Goal: Task Accomplishment & Management: Manage account settings

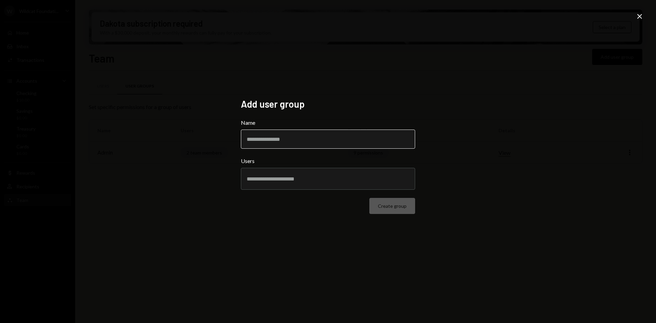
click at [301, 140] on input "Name" at bounding box center [328, 139] width 174 height 19
click at [259, 147] on input "Name" at bounding box center [328, 139] width 174 height 19
click at [262, 135] on input "Name" at bounding box center [328, 139] width 174 height 19
type input "**********"
click at [404, 176] on input "text" at bounding box center [328, 179] width 163 height 6
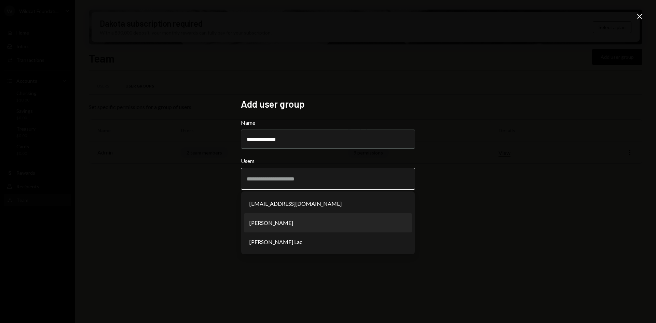
click at [329, 227] on li "Oliver Page" at bounding box center [328, 222] width 168 height 19
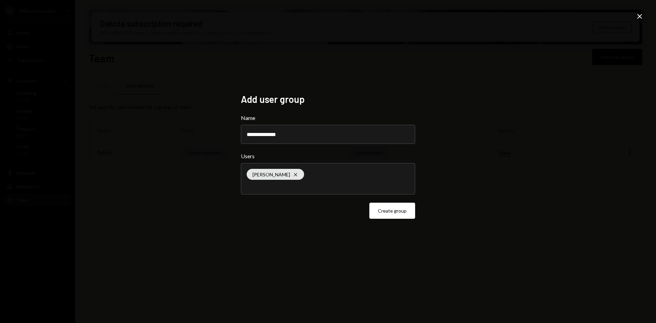
click at [331, 191] on div "Oliver Page Cross" at bounding box center [328, 178] width 163 height 31
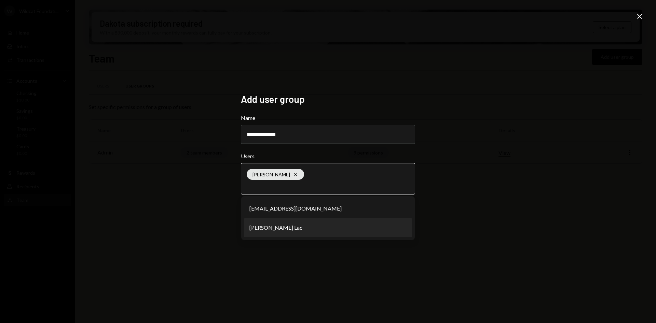
click at [314, 226] on li "Harrison Lac" at bounding box center [328, 227] width 168 height 19
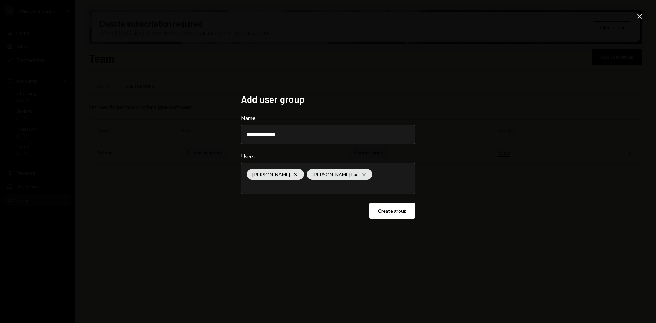
click at [366, 181] on div "Oliver Page Cross Harrison Lac Cross" at bounding box center [328, 178] width 163 height 31
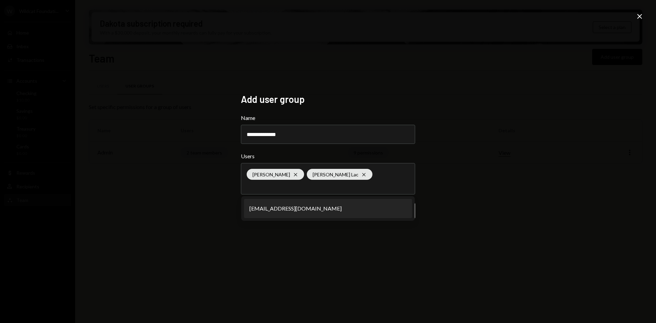
click at [643, 14] on icon "Close" at bounding box center [640, 16] width 8 height 8
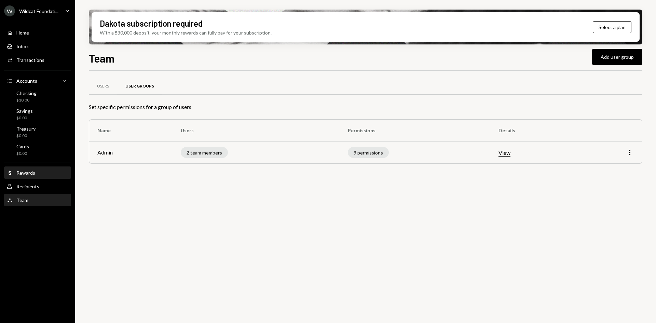
click at [35, 176] on div "Dollar Rewards" at bounding box center [21, 173] width 28 height 6
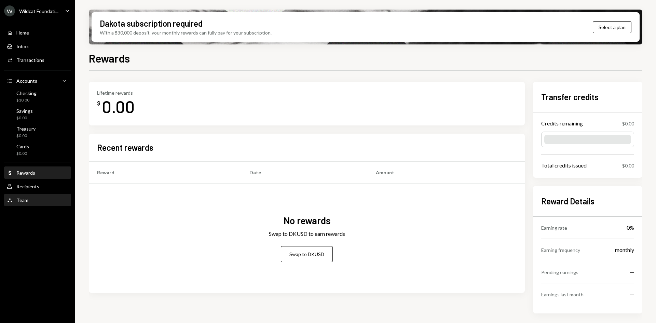
click at [32, 198] on div "Team Team" at bounding box center [38, 200] width 62 height 6
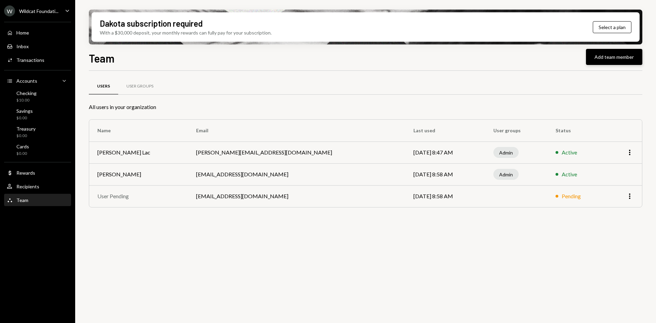
click at [632, 58] on button "Add team member" at bounding box center [614, 57] width 56 height 16
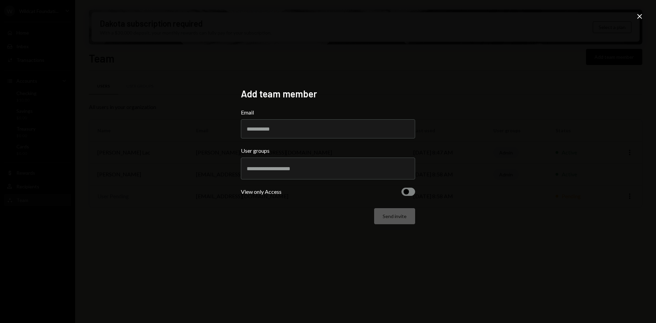
drag, startPoint x: 282, startPoint y: 173, endPoint x: 278, endPoint y: 164, distance: 9.7
click at [282, 173] on div at bounding box center [328, 168] width 163 height 17
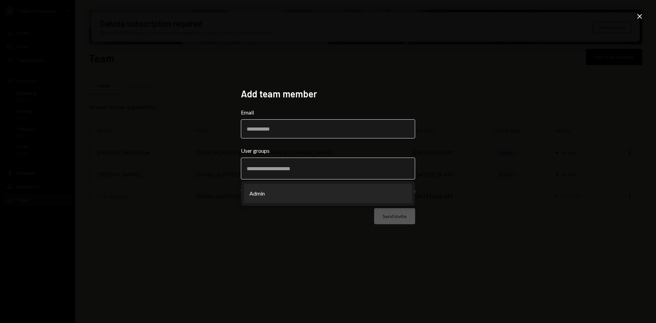
paste input "**********"
type input "**********"
click at [282, 132] on input "Email" at bounding box center [328, 128] width 174 height 19
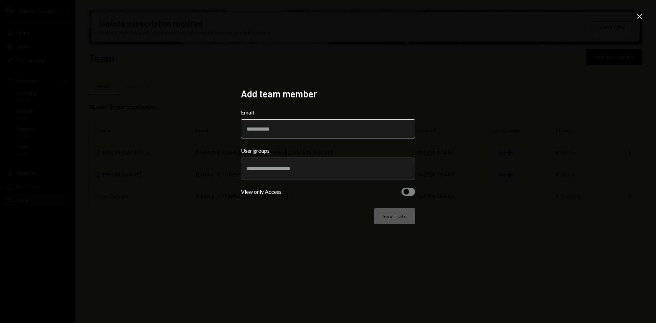
click at [277, 128] on input "Email" at bounding box center [328, 128] width 174 height 19
paste input "**********"
type input "**********"
click at [284, 167] on input "text" at bounding box center [328, 168] width 163 height 6
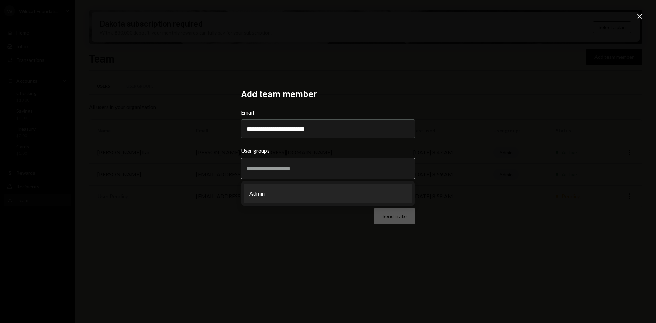
click at [292, 193] on li "Admin" at bounding box center [328, 193] width 168 height 19
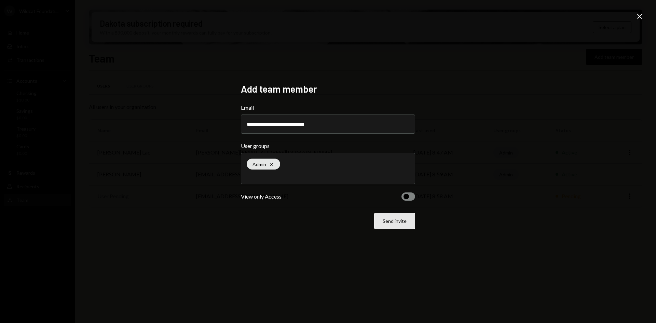
click at [403, 223] on button "Send invite" at bounding box center [394, 221] width 41 height 16
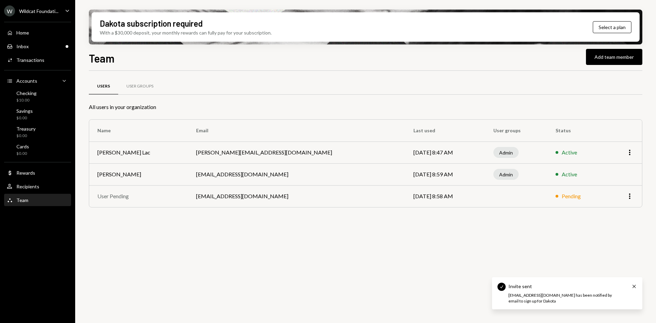
click at [342, 272] on div "Users User Groups All users in your organization Name Email Last used User grou…" at bounding box center [366, 201] width 554 height 260
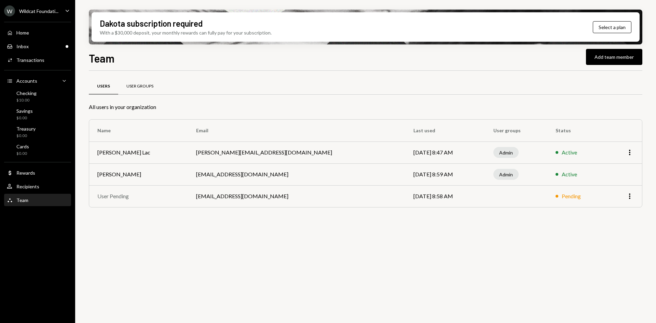
click at [133, 86] on div "User Groups" at bounding box center [139, 86] width 27 height 6
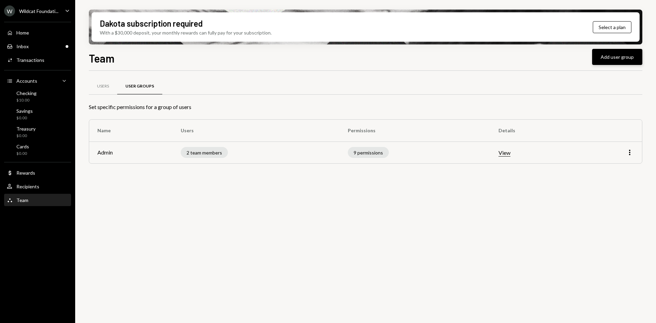
click at [608, 61] on button "Add user group" at bounding box center [617, 57] width 50 height 16
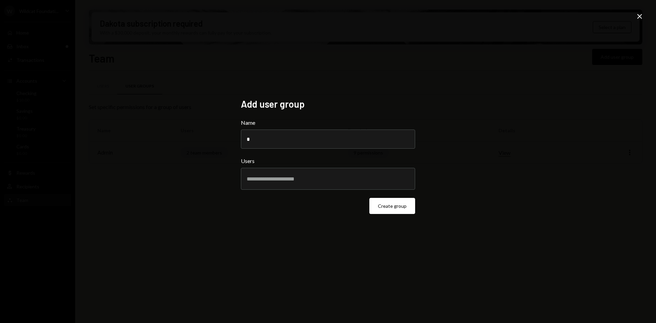
type input "**********"
click at [369, 186] on div at bounding box center [328, 178] width 163 height 17
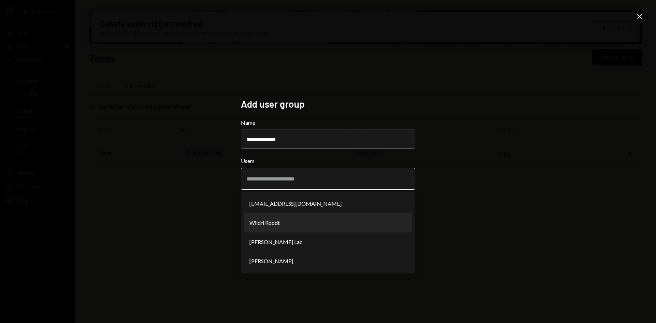
click at [313, 226] on li "Wildri Roodt" at bounding box center [328, 222] width 168 height 19
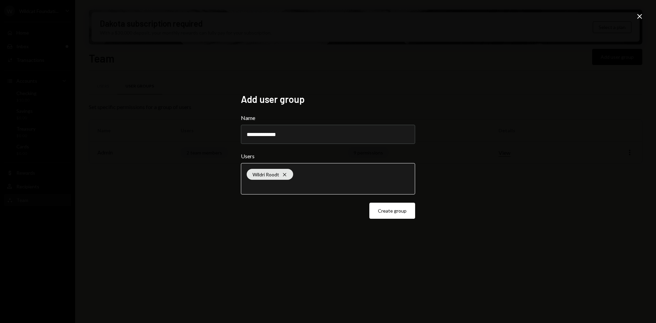
click at [316, 194] on div "Wildri Roodt Cross" at bounding box center [328, 178] width 163 height 31
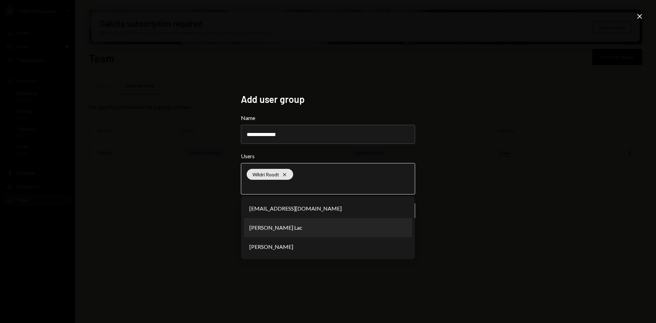
click at [307, 227] on li "Harrison Lac" at bounding box center [328, 227] width 168 height 19
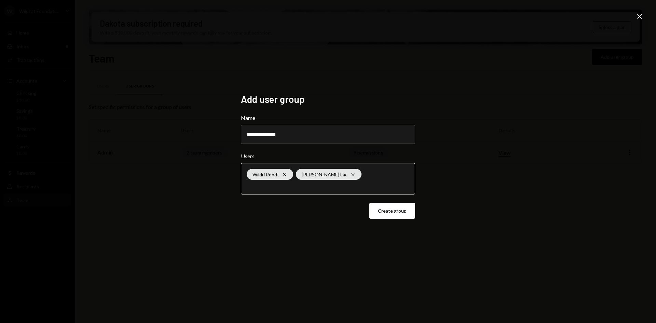
click at [310, 187] on input "text" at bounding box center [328, 186] width 163 height 6
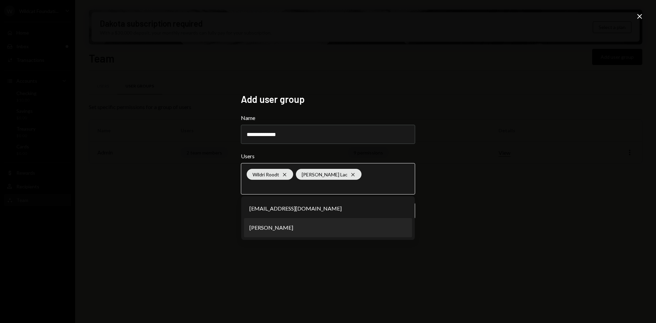
click at [306, 226] on li "Oliver Page" at bounding box center [328, 227] width 168 height 19
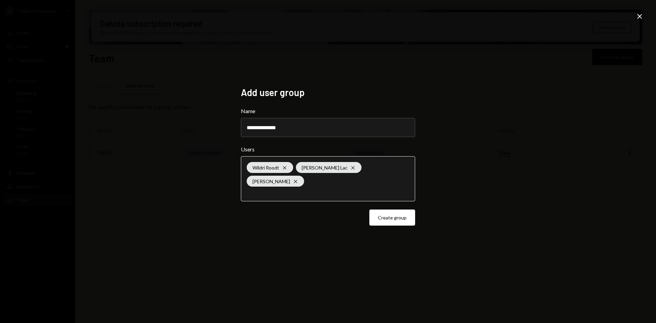
click at [644, 18] on div "**********" at bounding box center [328, 161] width 656 height 323
click at [390, 212] on button "Create group" at bounding box center [393, 218] width 46 height 16
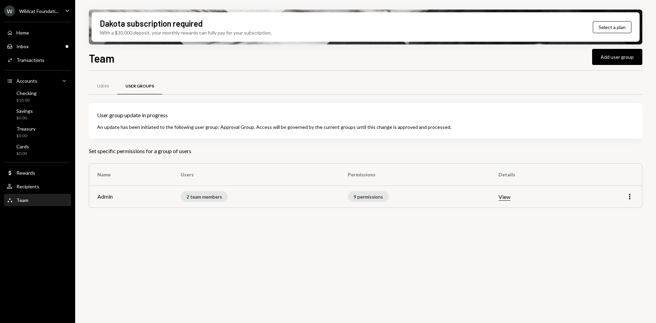
click at [511, 200] on button "View" at bounding box center [505, 196] width 12 height 7
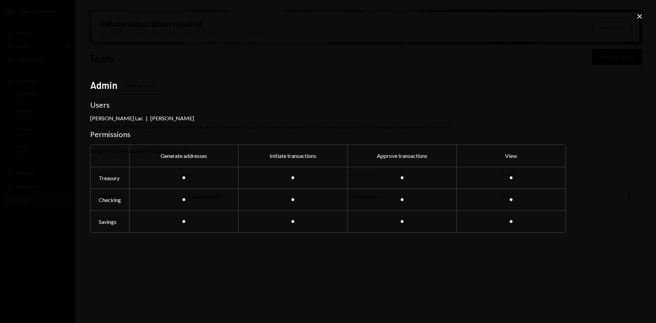
click at [637, 14] on icon "Close" at bounding box center [640, 16] width 8 height 8
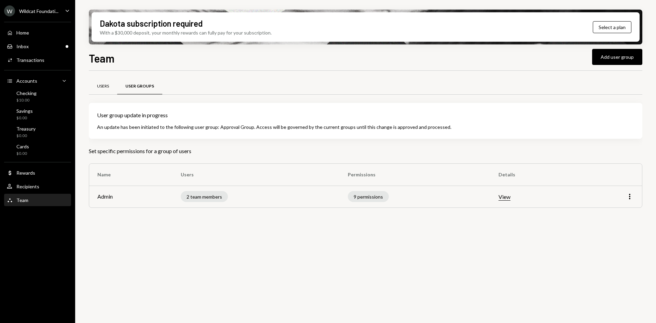
click at [109, 81] on div "Users" at bounding box center [103, 86] width 28 height 16
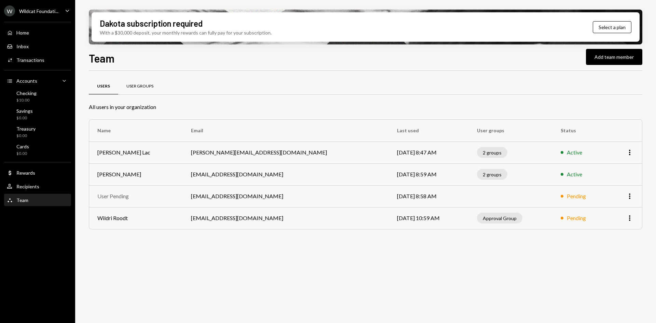
click at [141, 93] on div "User Groups" at bounding box center [139, 86] width 43 height 16
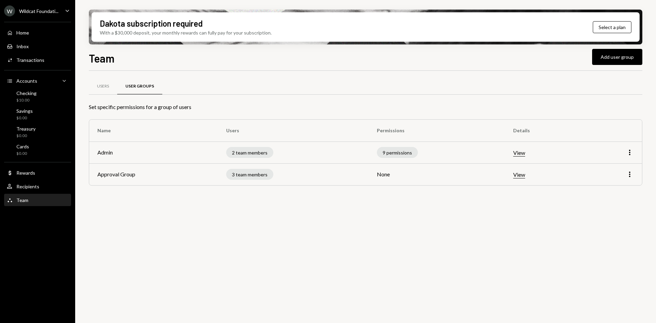
click at [525, 176] on button "View" at bounding box center [519, 174] width 12 height 7
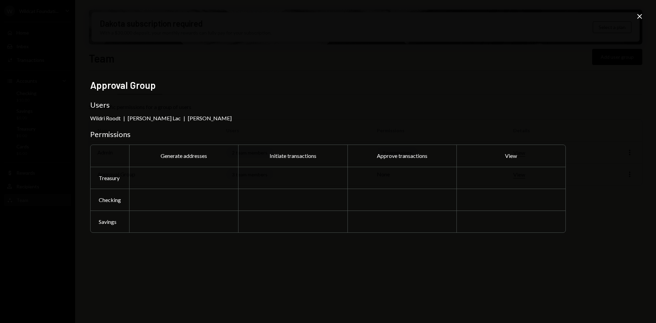
click at [638, 20] on icon "Close" at bounding box center [640, 16] width 8 height 8
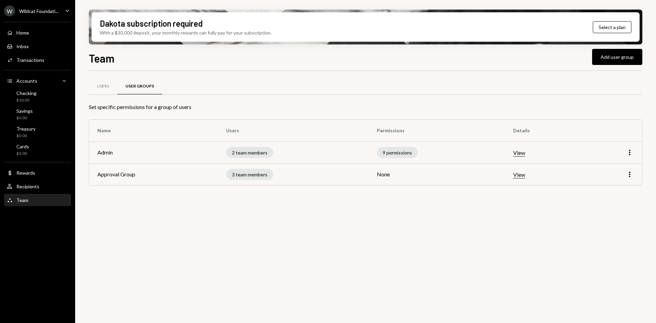
click at [636, 165] on td "More" at bounding box center [613, 174] width 58 height 22
click at [629, 175] on icon "More" at bounding box center [630, 174] width 8 height 8
click at [622, 186] on div "Edit" at bounding box center [614, 189] width 34 height 12
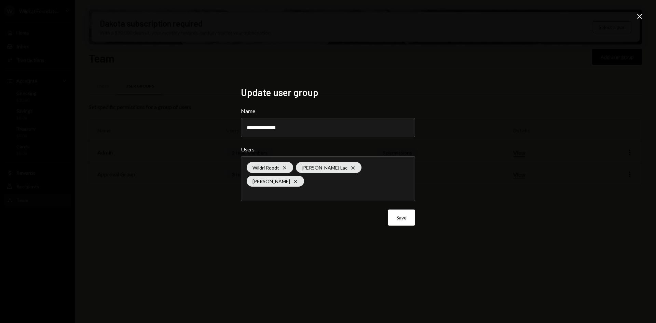
click at [640, 15] on icon "Close" at bounding box center [640, 16] width 8 height 8
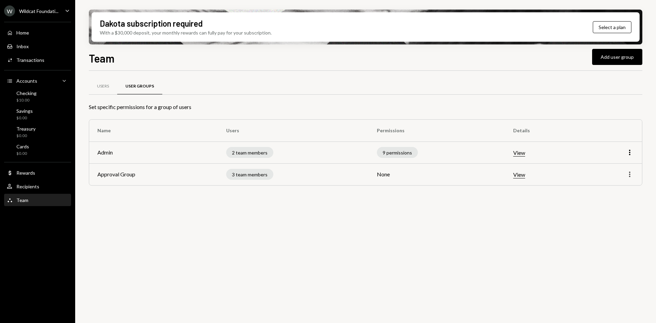
click at [631, 171] on icon "More" at bounding box center [630, 174] width 8 height 8
click at [618, 204] on div "Remove" at bounding box center [614, 201] width 34 height 12
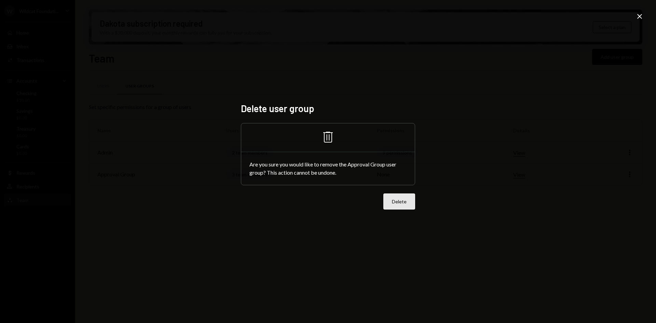
click at [397, 206] on button "Delete" at bounding box center [400, 201] width 32 height 16
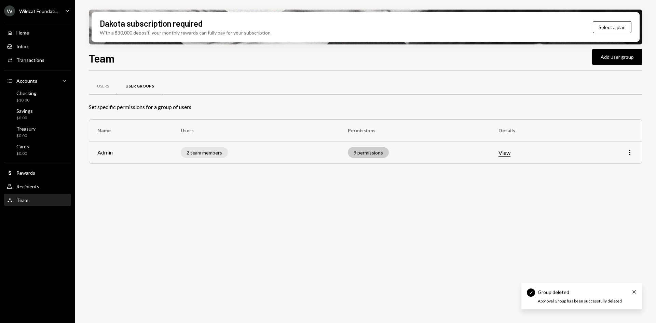
click at [372, 154] on div "9 permissions" at bounding box center [368, 152] width 41 height 11
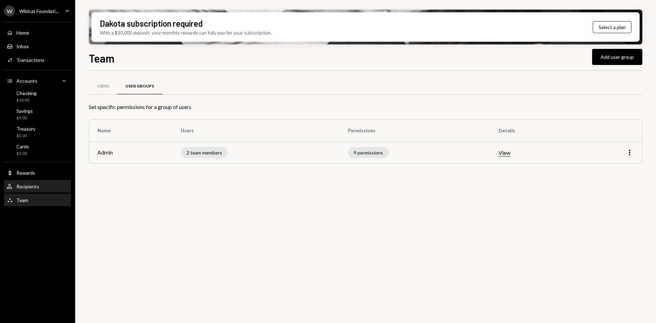
click at [32, 185] on div "Recipients" at bounding box center [27, 187] width 23 height 6
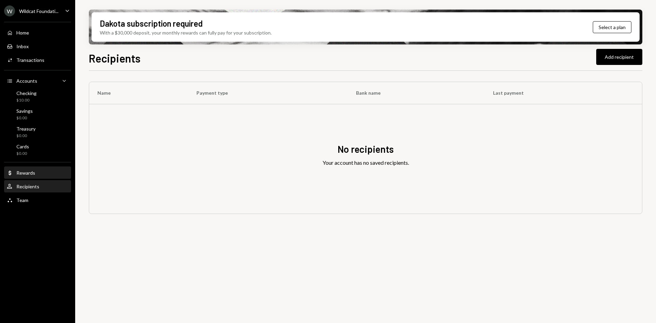
click at [31, 169] on div "Dollar Rewards" at bounding box center [38, 173] width 62 height 12
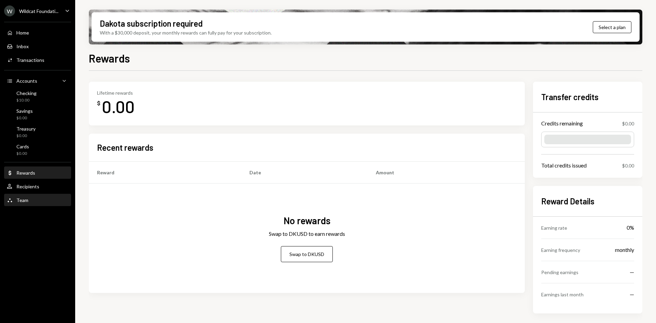
click at [28, 204] on div "Team Team" at bounding box center [38, 201] width 62 height 12
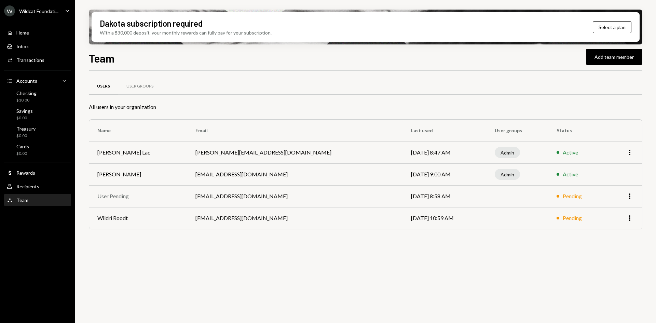
click at [34, 14] on div "W Wildcat Foundati..." at bounding box center [31, 10] width 54 height 11
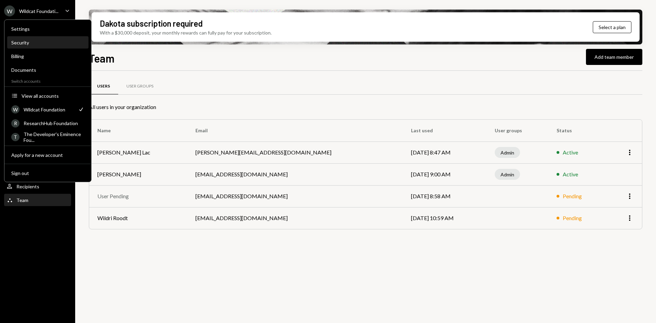
click at [32, 41] on div "Security" at bounding box center [47, 43] width 73 height 6
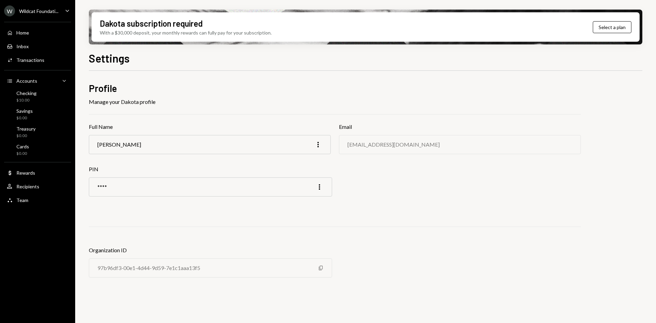
click at [41, 19] on div "Home Home Inbox Inbox Activities Transactions Accounts Accounts Caret Down Chec…" at bounding box center [37, 113] width 75 height 190
click at [41, 16] on div "W Wildcat Foundati..." at bounding box center [31, 10] width 54 height 11
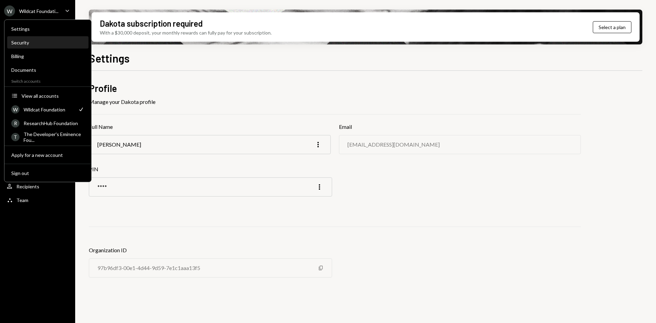
click at [47, 42] on div "Security" at bounding box center [47, 43] width 73 height 6
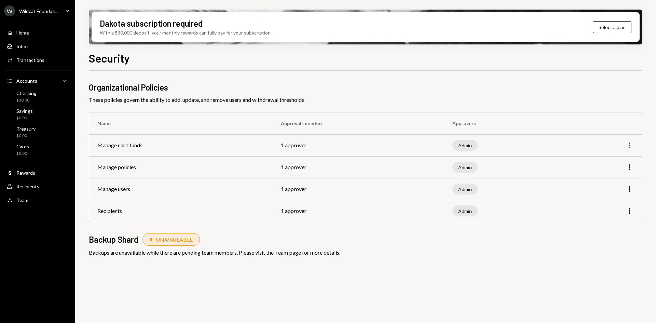
click at [627, 146] on icon "More" at bounding box center [630, 145] width 8 height 8
click at [597, 102] on span "These policies govern the ability to add, update, and remove users and withdraw…" at bounding box center [366, 100] width 554 height 8
click at [630, 189] on icon "button" at bounding box center [629, 188] width 1 height 5
click at [617, 203] on div "Edit" at bounding box center [614, 204] width 34 height 12
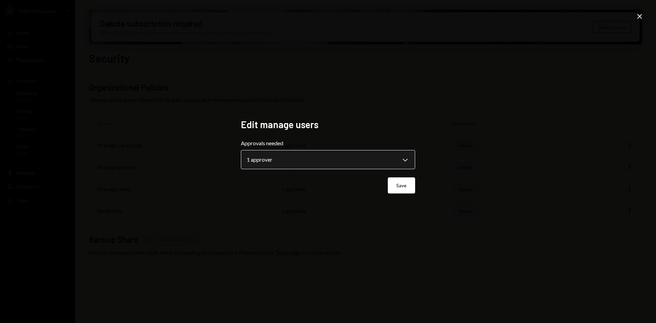
click at [382, 164] on body "**********" at bounding box center [328, 161] width 656 height 323
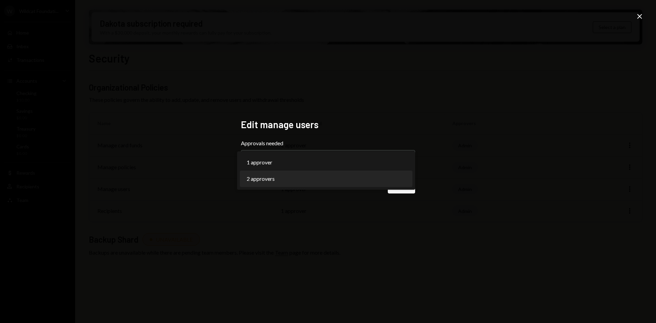
select select "*"
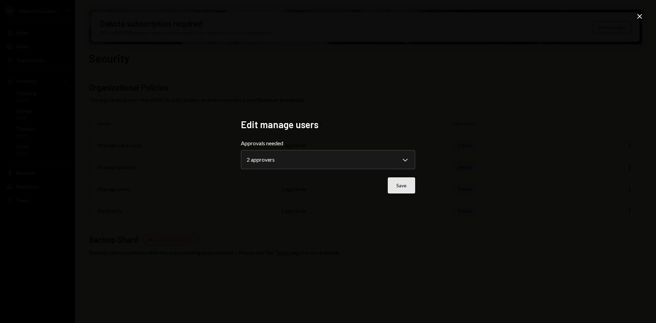
click at [405, 186] on button "Save" at bounding box center [401, 185] width 27 height 16
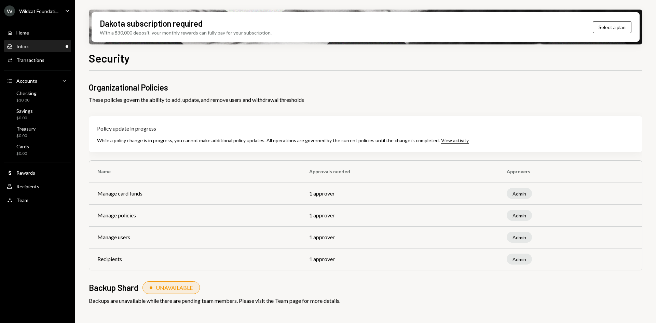
click at [43, 48] on div "Inbox Inbox" at bounding box center [38, 46] width 62 height 6
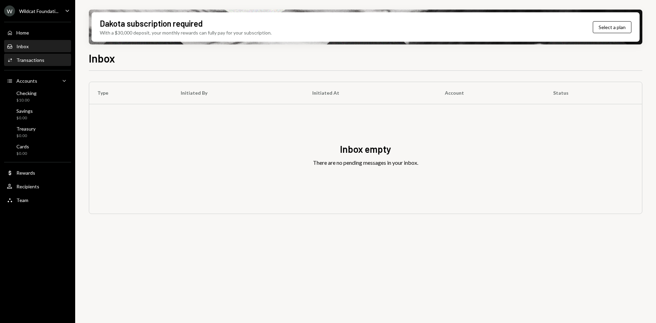
click at [24, 57] on div "Transactions" at bounding box center [30, 60] width 28 height 6
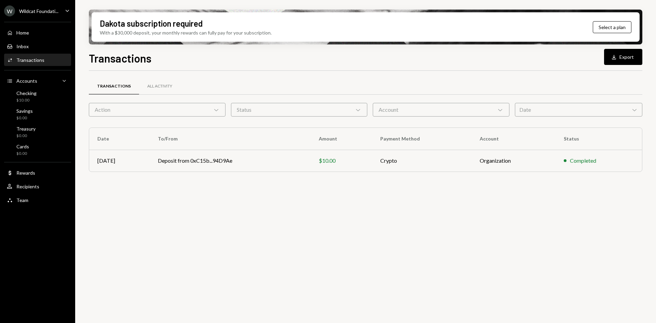
click at [39, 7] on div "W Wildcat Foundati..." at bounding box center [31, 10] width 54 height 11
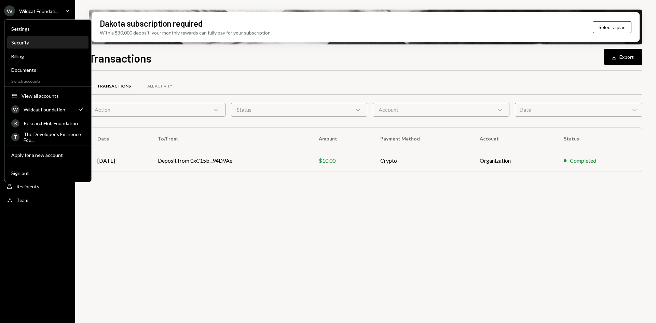
click at [42, 40] on div "Security" at bounding box center [47, 43] width 73 height 6
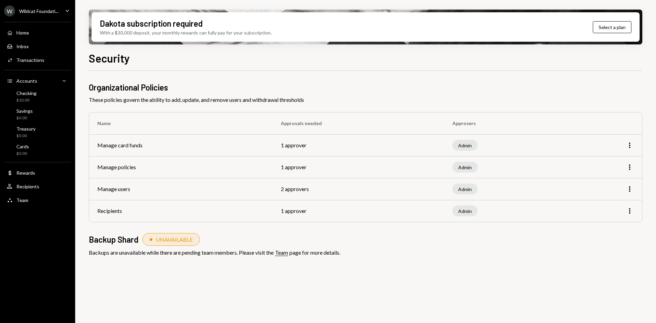
click at [459, 166] on div "Admin" at bounding box center [465, 167] width 25 height 11
click at [212, 173] on td "Manage policies" at bounding box center [181, 167] width 184 height 22
click at [182, 168] on td "Manage policies" at bounding box center [181, 167] width 184 height 22
click at [45, 9] on div "Wildcat Foundati..." at bounding box center [38, 11] width 39 height 6
click at [152, 58] on div "Security" at bounding box center [366, 57] width 554 height 15
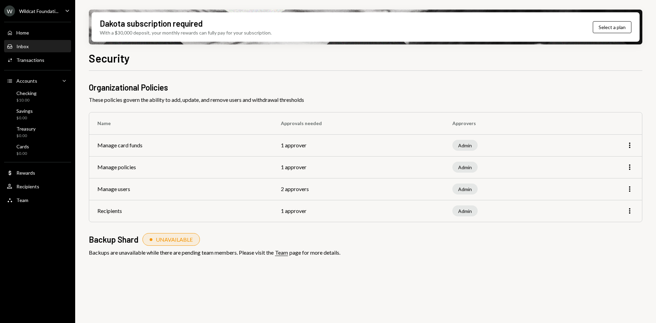
click at [30, 41] on div "Inbox Inbox" at bounding box center [38, 47] width 62 height 12
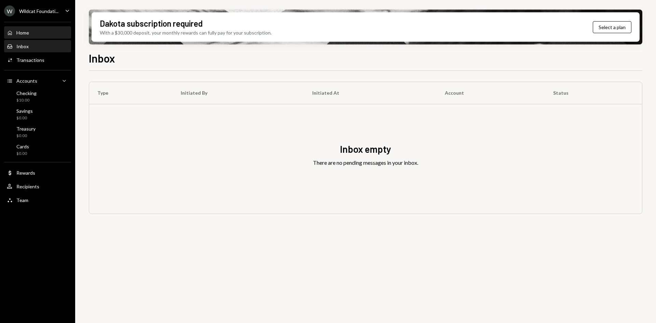
click at [30, 34] on div "Home Home" at bounding box center [38, 33] width 62 height 6
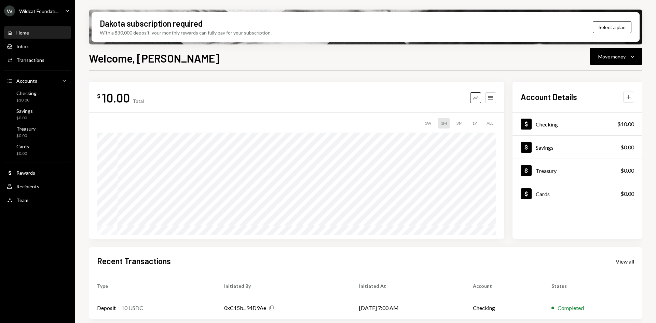
click at [628, 98] on icon "Plus" at bounding box center [629, 97] width 7 height 7
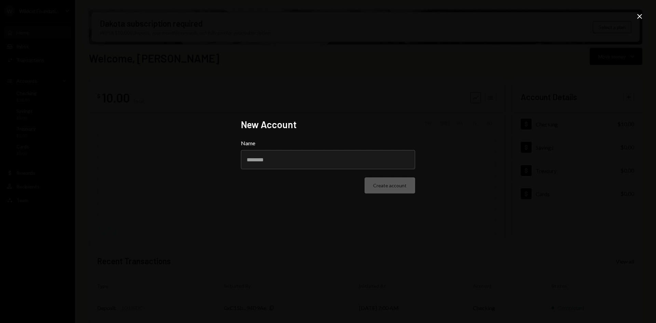
click at [639, 16] on icon at bounding box center [640, 16] width 5 height 5
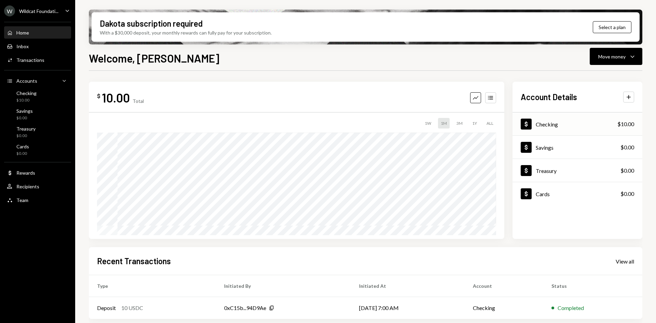
click at [580, 124] on div "Dollar Checking $10.00" at bounding box center [578, 124] width 130 height 22
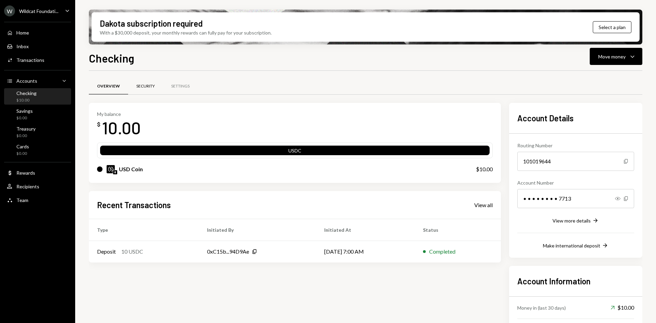
click at [154, 85] on div "Security" at bounding box center [145, 86] width 18 height 6
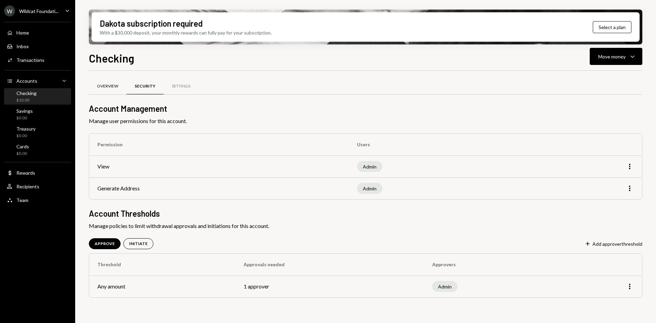
click at [102, 92] on div "Overview" at bounding box center [108, 86] width 38 height 16
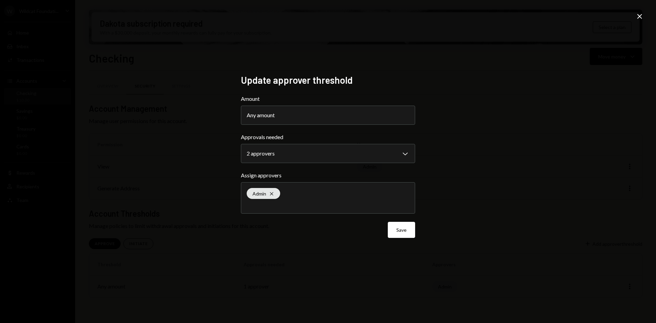
select select "*"
click at [348, 119] on button "Any amount" at bounding box center [328, 115] width 174 height 19
click at [340, 113] on button "Any amount" at bounding box center [328, 115] width 174 height 19
click at [259, 109] on button "Any amount" at bounding box center [328, 115] width 174 height 19
click at [252, 121] on button "Any amount" at bounding box center [328, 115] width 174 height 19
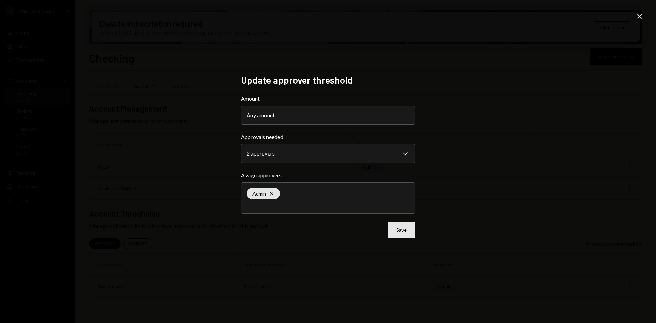
click at [400, 231] on button "Save" at bounding box center [401, 230] width 27 height 16
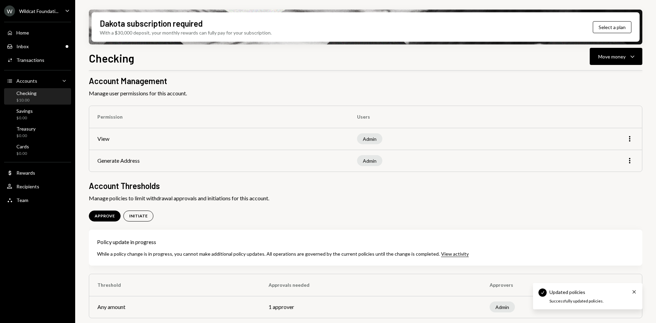
scroll to position [29, 0]
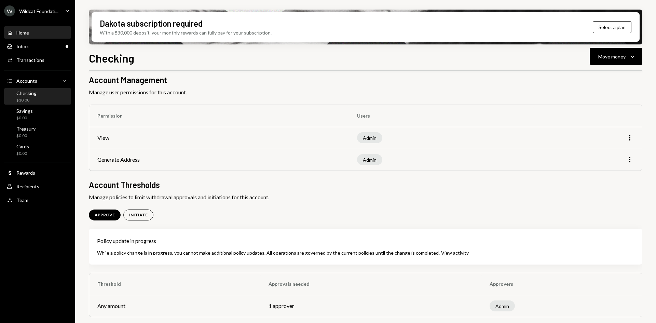
click at [40, 37] on div "Home Home" at bounding box center [38, 33] width 62 height 12
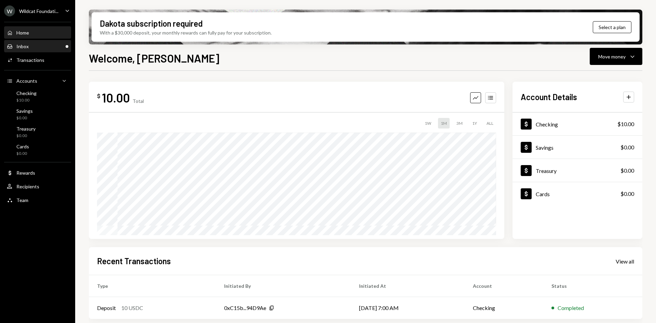
click at [39, 43] on div "Inbox Inbox" at bounding box center [38, 46] width 62 height 6
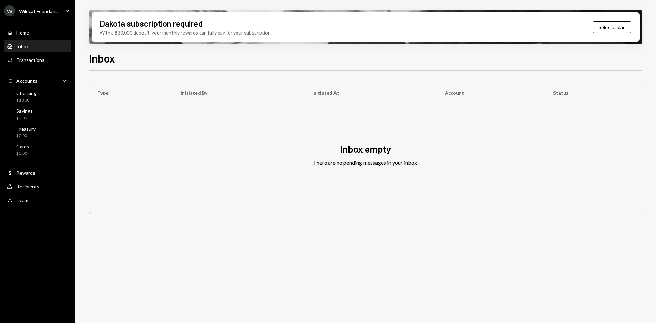
click at [39, 43] on div "Inbox Inbox" at bounding box center [38, 46] width 62 height 6
click at [41, 31] on div "Home Home" at bounding box center [38, 33] width 62 height 6
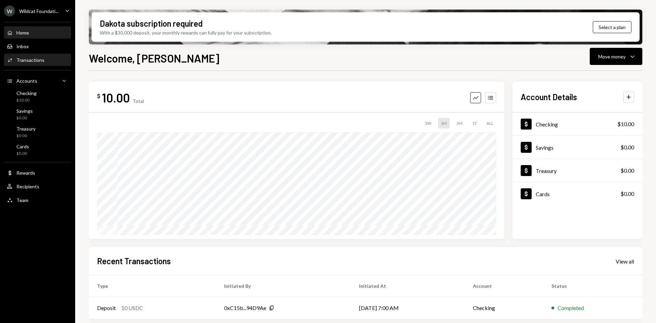
click at [43, 57] on div "Activities Transactions" at bounding box center [38, 60] width 62 height 6
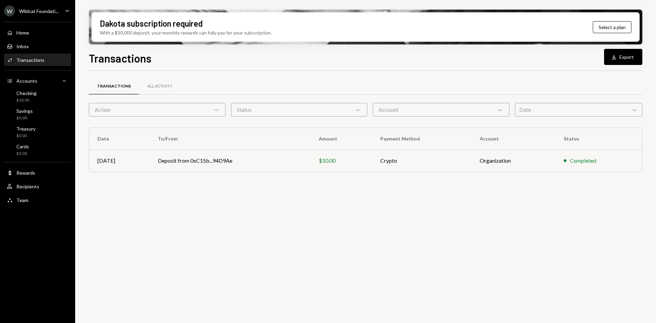
click at [48, 8] on div "Wildcat Foundati..." at bounding box center [38, 11] width 39 height 6
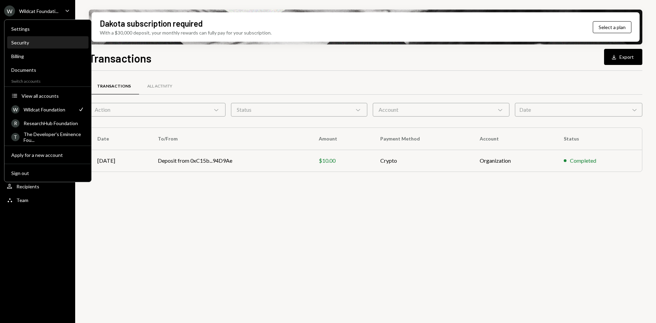
click at [46, 39] on div "Security" at bounding box center [47, 43] width 73 height 12
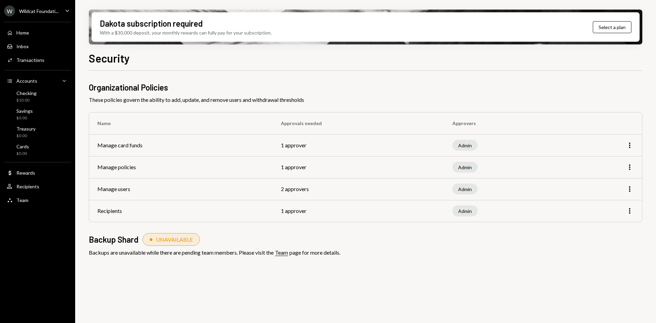
click at [32, 8] on div "Wildcat Foundati..." at bounding box center [38, 11] width 39 height 6
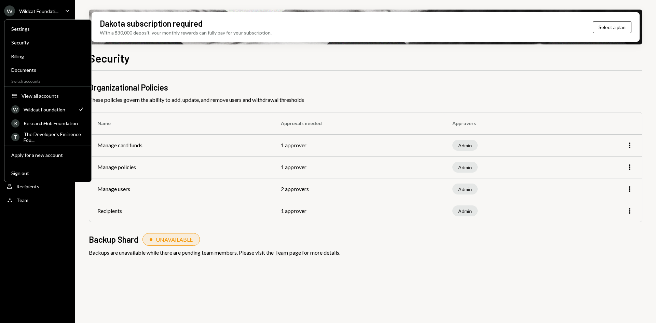
click at [160, 97] on span "These policies govern the ability to add, update, and remove users and withdraw…" at bounding box center [366, 100] width 554 height 8
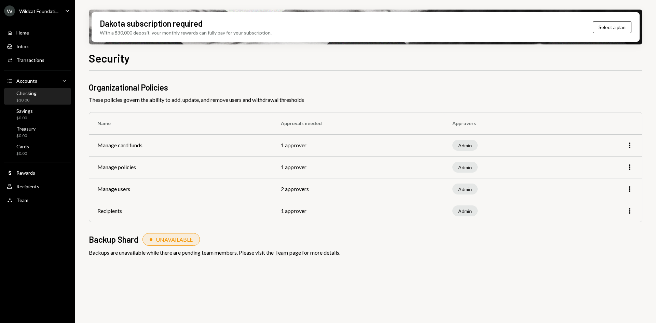
click at [37, 100] on div "Checking $10.00" at bounding box center [38, 96] width 62 height 13
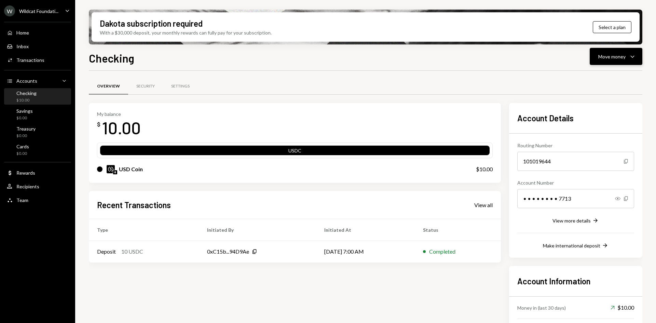
click at [594, 55] on button "Move money Caret Down" at bounding box center [616, 56] width 53 height 17
click at [494, 83] on div "Overview Security Settings" at bounding box center [366, 86] width 554 height 17
click at [173, 85] on div "Settings" at bounding box center [180, 86] width 18 height 6
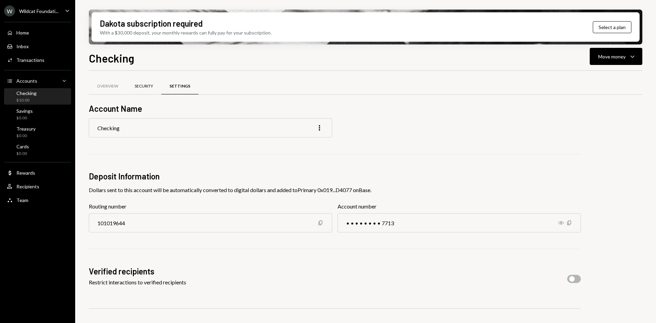
click at [150, 89] on div "Security" at bounding box center [143, 86] width 35 height 16
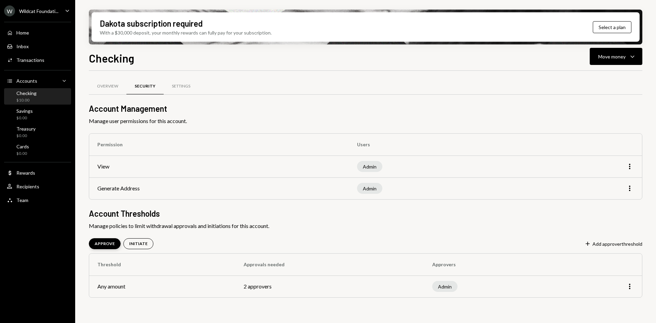
click at [106, 245] on div "APPROVE" at bounding box center [105, 244] width 20 height 6
click at [109, 244] on div "APPROVE" at bounding box center [105, 244] width 20 height 6
click at [109, 243] on div "APPROVE" at bounding box center [105, 244] width 20 height 6
click at [241, 221] on div "Overview Security Settings Account Management Manage user permissions for this …" at bounding box center [366, 197] width 554 height 230
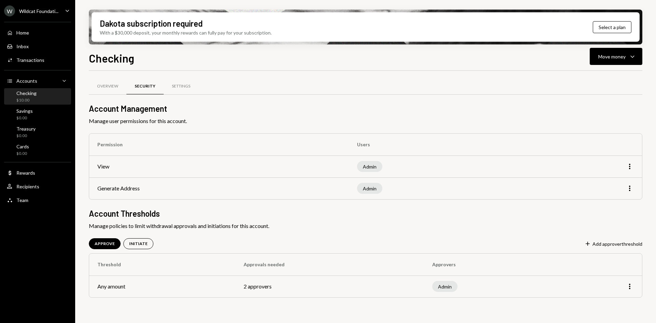
click at [281, 289] on td "2 approvers" at bounding box center [330, 287] width 189 height 22
click at [107, 245] on div "APPROVE" at bounding box center [105, 244] width 20 height 6
click at [107, 243] on div "APPROVE" at bounding box center [105, 244] width 20 height 6
click at [220, 214] on h2 "Account Thresholds" at bounding box center [366, 213] width 554 height 11
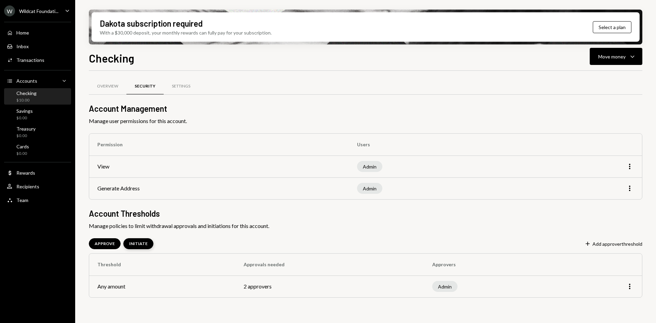
click at [139, 244] on div "INITIATE" at bounding box center [138, 244] width 18 height 6
click at [116, 244] on div "APPROVE" at bounding box center [105, 243] width 32 height 11
click at [230, 230] on div "Overview Security Settings Account Management Manage user permissions for this …" at bounding box center [366, 197] width 554 height 230
click at [40, 32] on div "Home Home" at bounding box center [38, 33] width 62 height 6
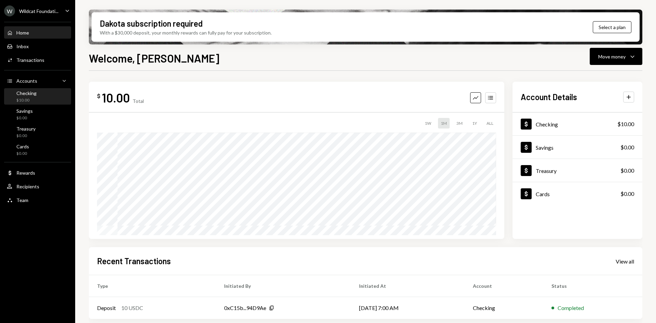
click at [39, 97] on div "Checking $10.00" at bounding box center [38, 96] width 62 height 13
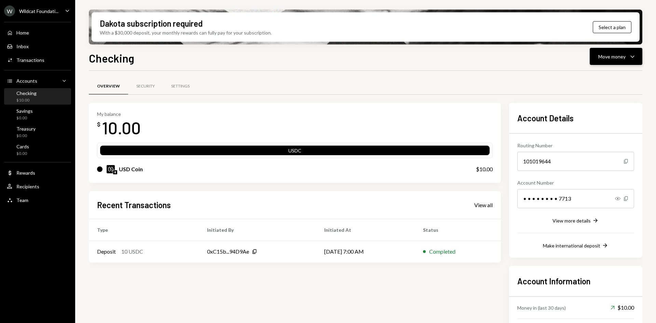
click at [602, 55] on div "Move money" at bounding box center [612, 56] width 27 height 7
click at [597, 109] on div "Deposit" at bounding box center [611, 107] width 50 height 7
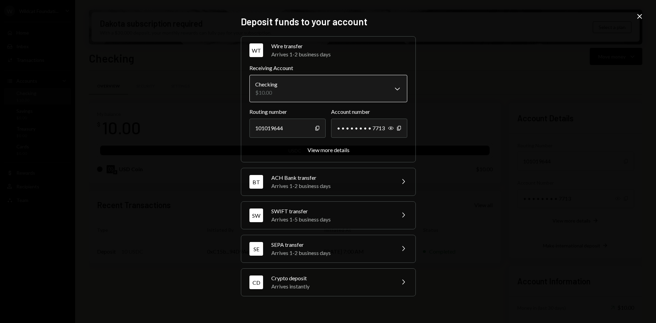
click at [342, 76] on body "W Wildcat Foundati... Caret Down Home Home Inbox Inbox Activities Transactions …" at bounding box center [328, 161] width 656 height 323
click at [322, 291] on div "CD Crypto deposit Arrives instantly Chevron Right" at bounding box center [328, 282] width 174 height 27
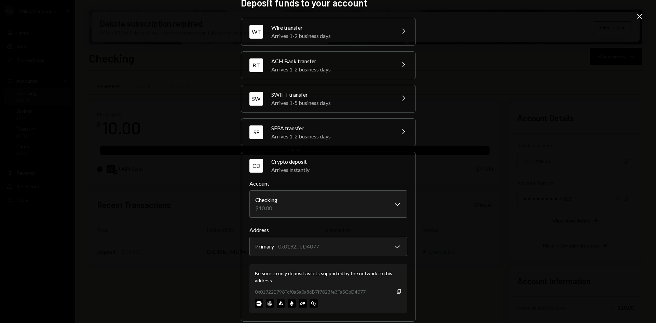
scroll to position [21, 0]
